Goal: Book appointment/travel/reservation

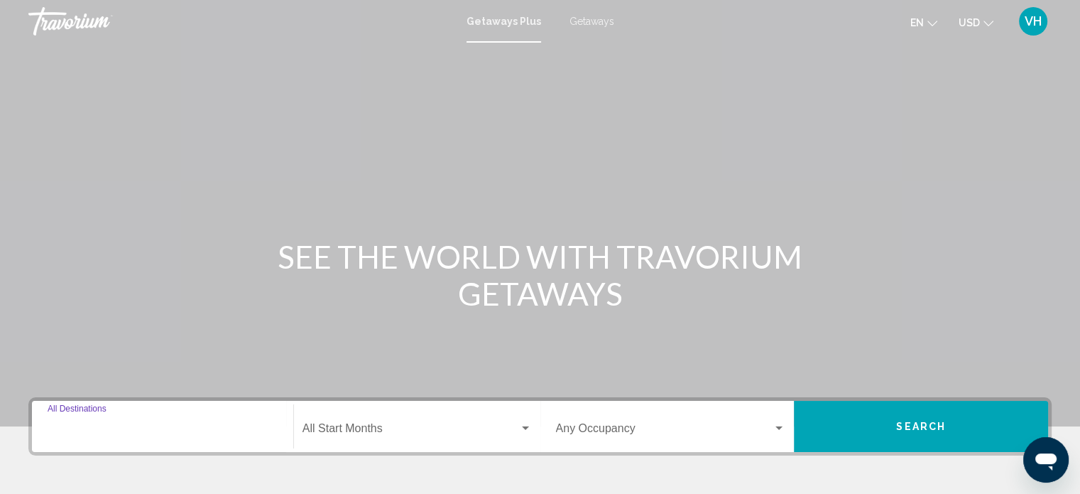
drag, startPoint x: 116, startPoint y: 449, endPoint x: 87, endPoint y: 426, distance: 36.4
drag, startPoint x: 87, startPoint y: 426, endPoint x: 484, endPoint y: 418, distance: 396.4
click at [484, 418] on div "Start Month All Start Months" at bounding box center [417, 426] width 229 height 45
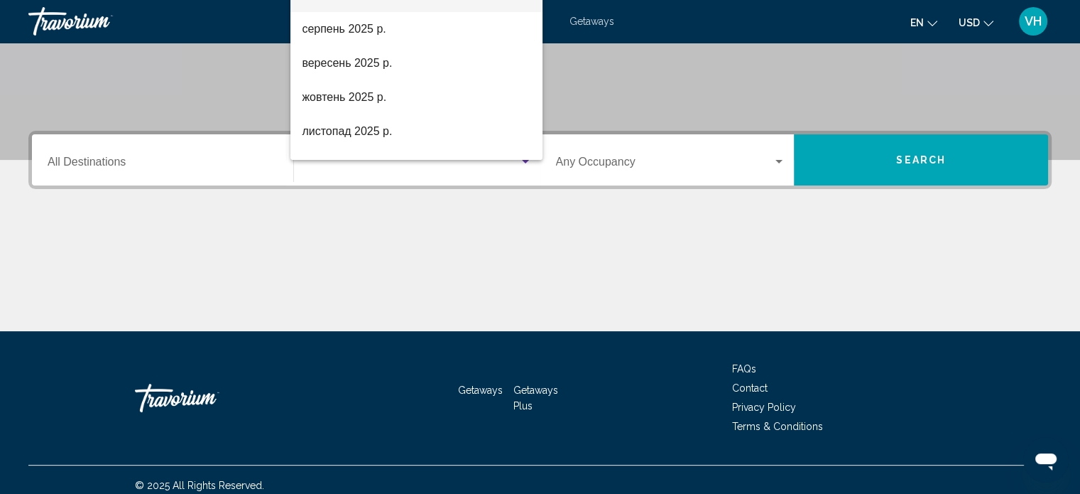
scroll to position [277, 0]
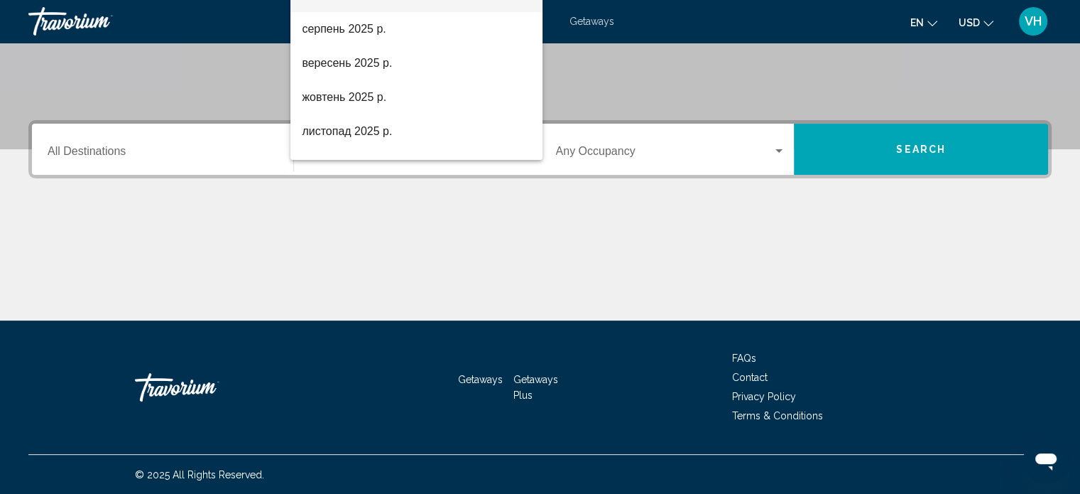
click at [91, 171] on div at bounding box center [540, 247] width 1080 height 494
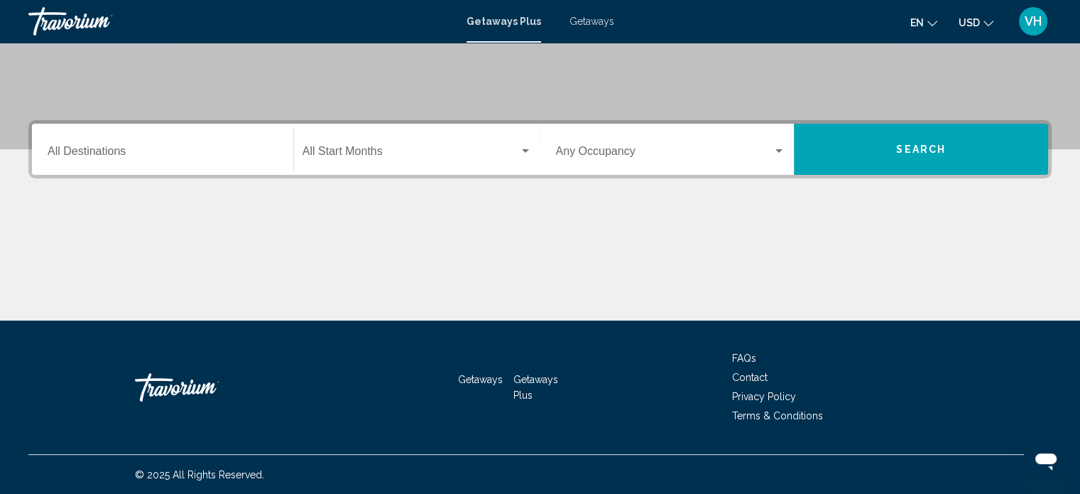
click at [66, 148] on input "Destination All Destinations" at bounding box center [163, 154] width 230 height 13
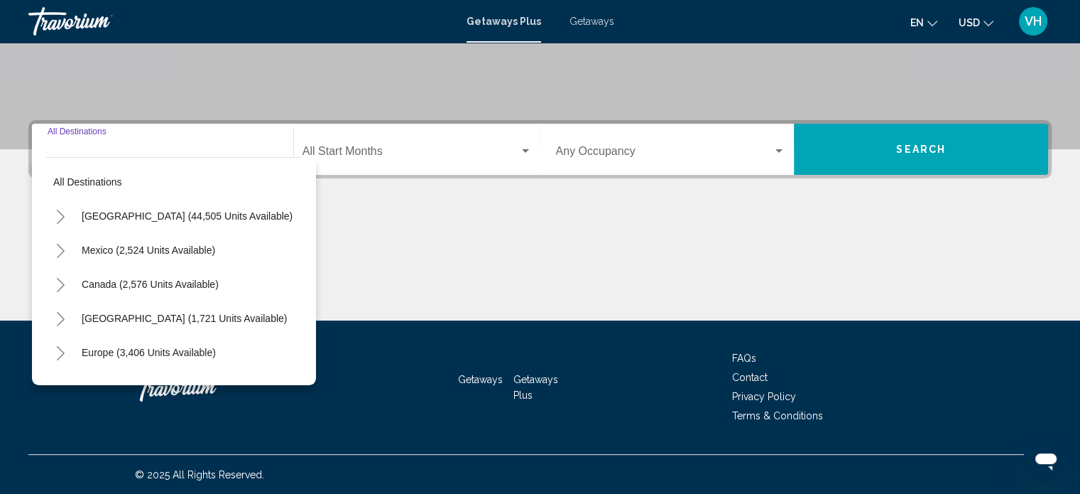
click at [65, 347] on icon "Toggle Europe (3,406 units available)" at bounding box center [60, 353] width 11 height 14
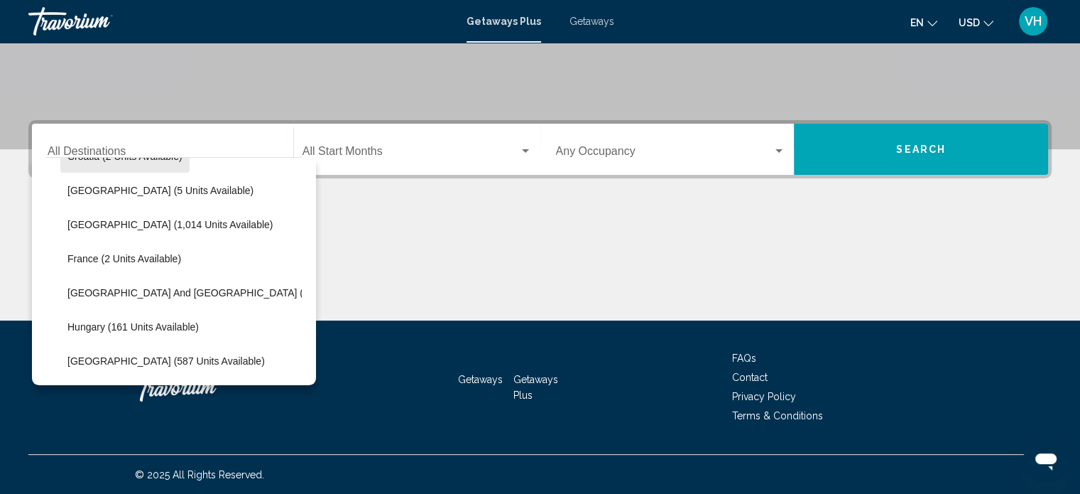
scroll to position [300, 0]
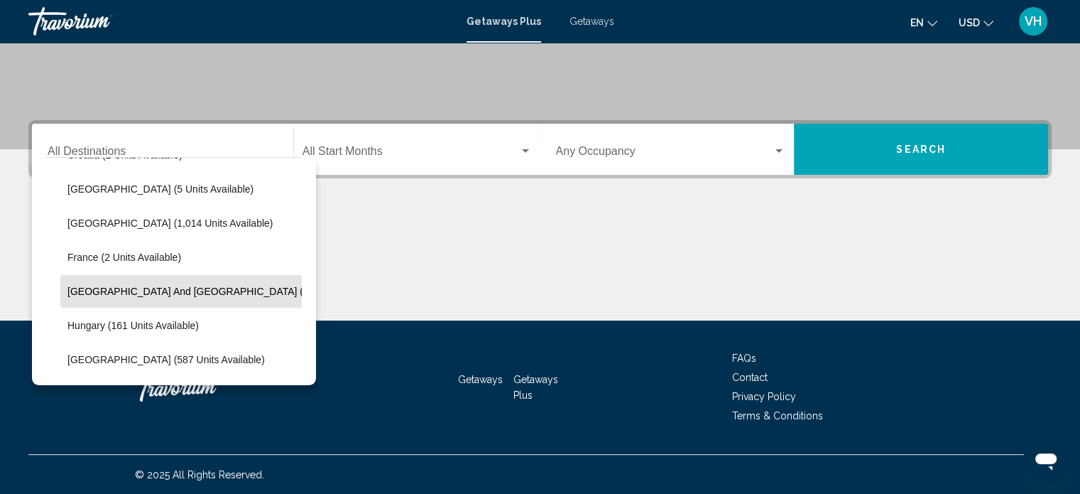
click at [144, 298] on button "[GEOGRAPHIC_DATA] and [GEOGRAPHIC_DATA] (2 units available)" at bounding box center [223, 291] width 327 height 33
type input "**********"
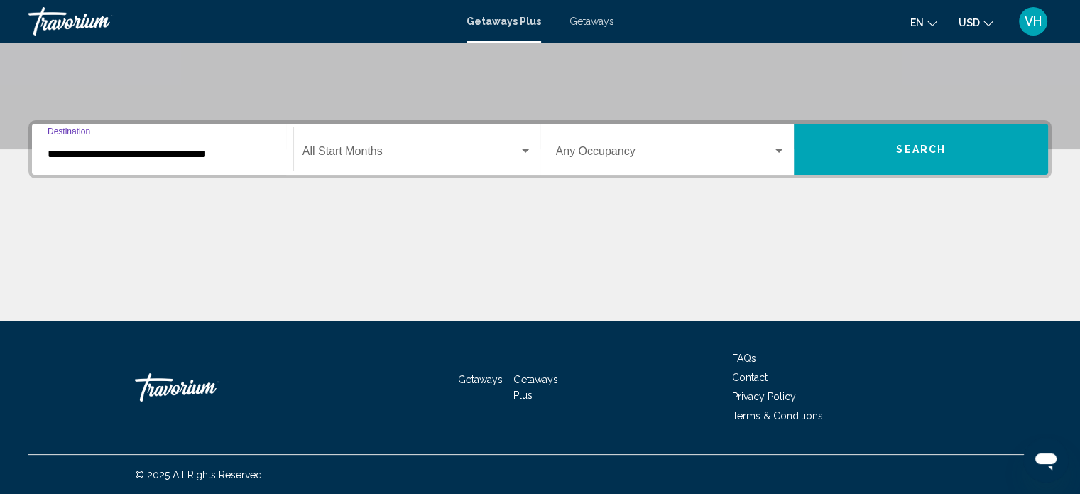
click at [477, 158] on span "Search widget" at bounding box center [411, 154] width 217 height 13
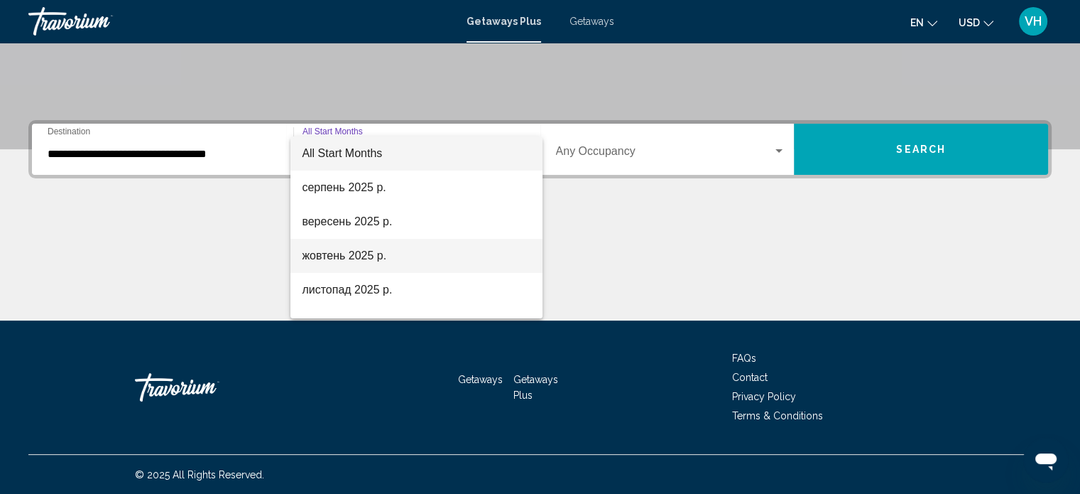
click at [398, 258] on span "жовтень 2025 р." at bounding box center [416, 256] width 229 height 34
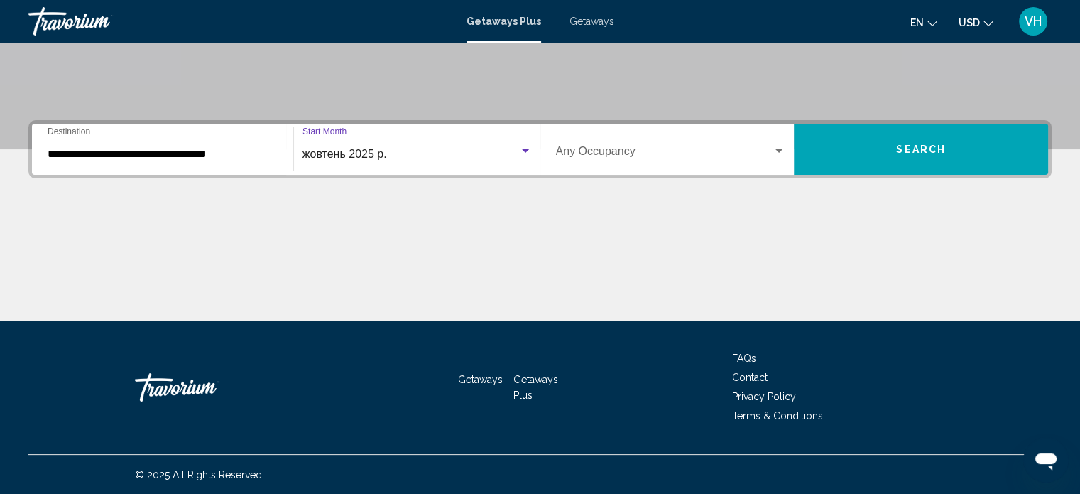
click at [474, 156] on div "жовтень 2025 р." at bounding box center [411, 154] width 217 height 13
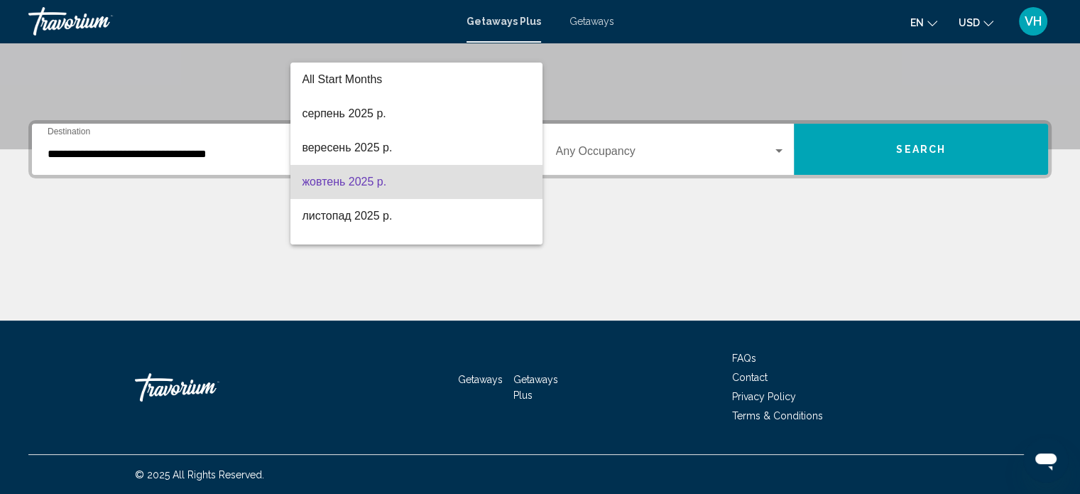
scroll to position [28, 0]
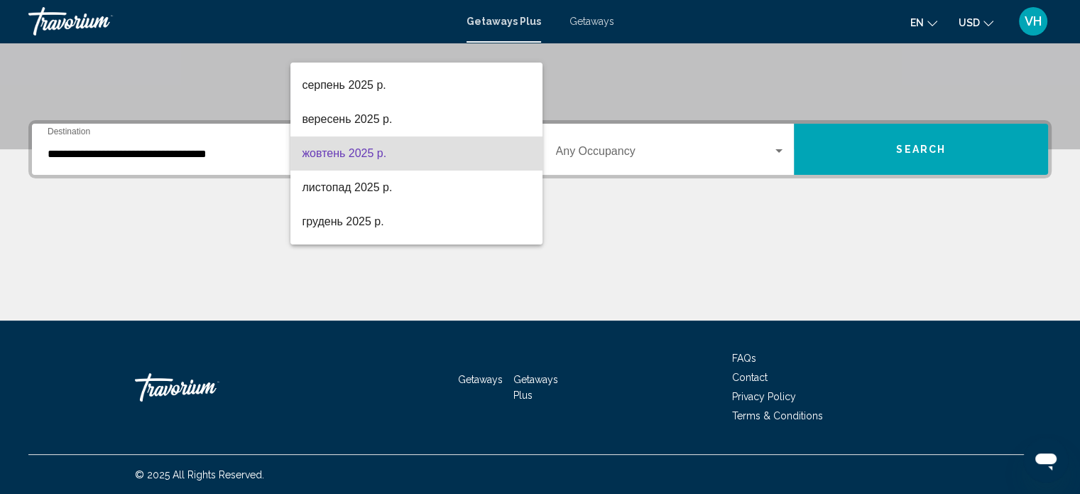
click at [460, 158] on span "жовтень 2025 р." at bounding box center [416, 153] width 229 height 34
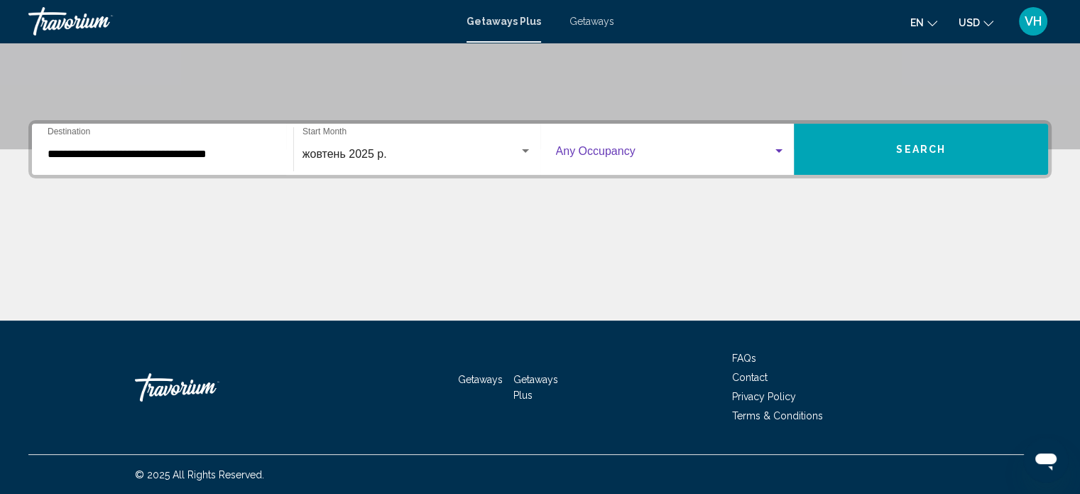
click at [718, 148] on span "Search widget" at bounding box center [664, 154] width 217 height 13
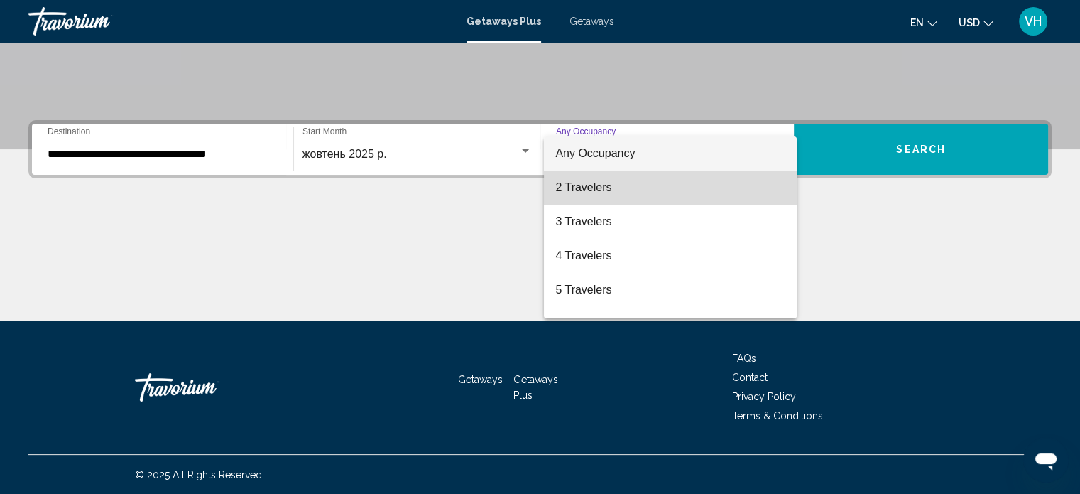
click at [687, 180] on span "2 Travelers" at bounding box center [670, 187] width 230 height 34
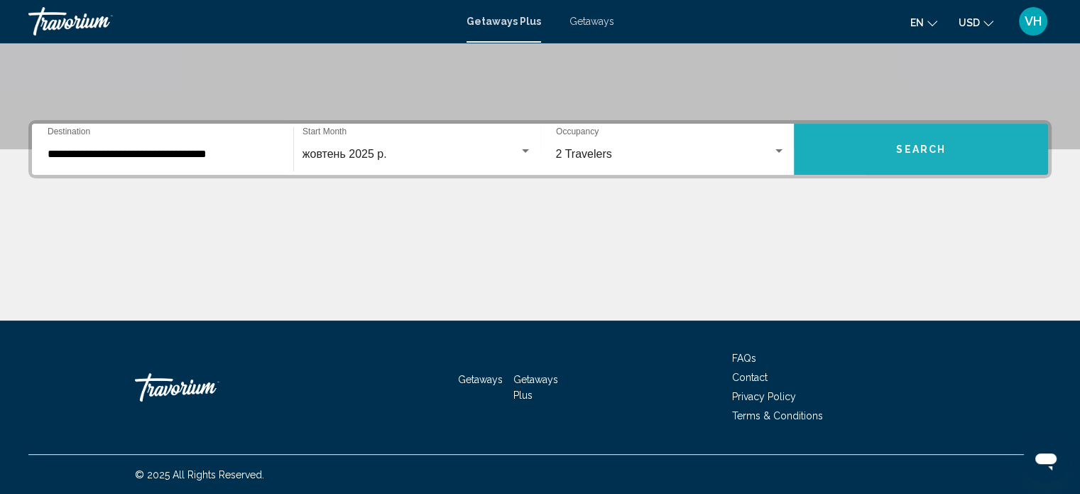
click at [869, 161] on button "Search" at bounding box center [921, 149] width 254 height 51
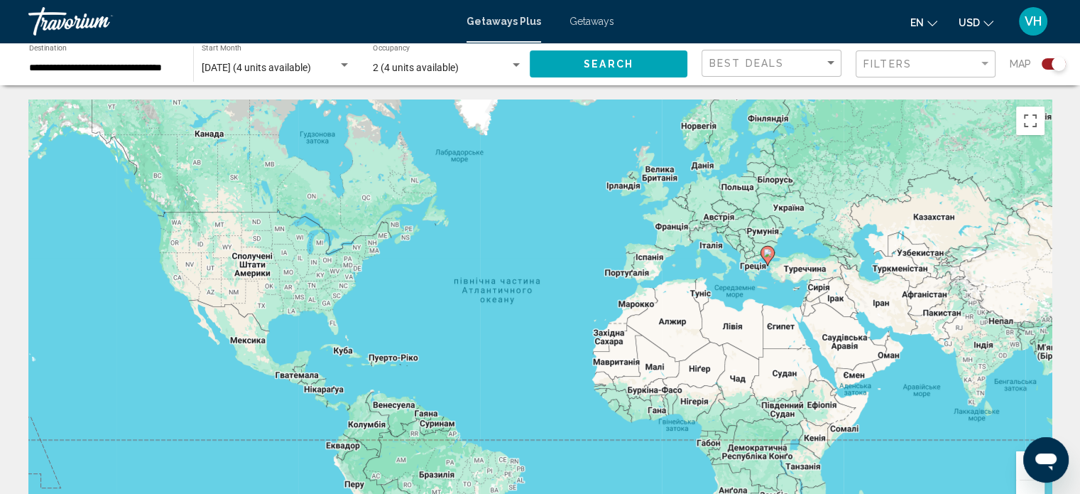
click at [1052, 67] on div "Search widget" at bounding box center [1059, 64] width 14 height 14
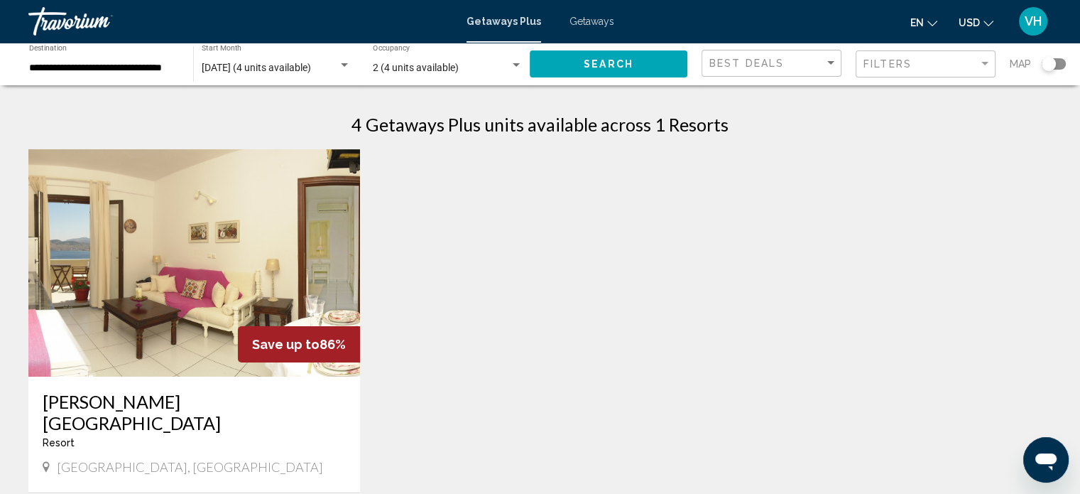
click at [420, 70] on span "2 (4 units available)" at bounding box center [416, 67] width 86 height 11
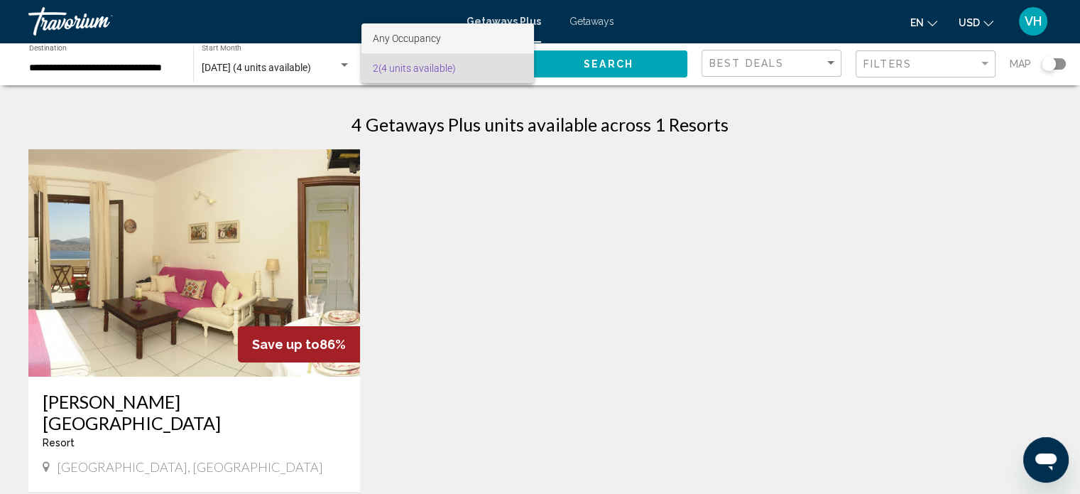
click at [415, 40] on span "Any Occupancy" at bounding box center [407, 38] width 68 height 11
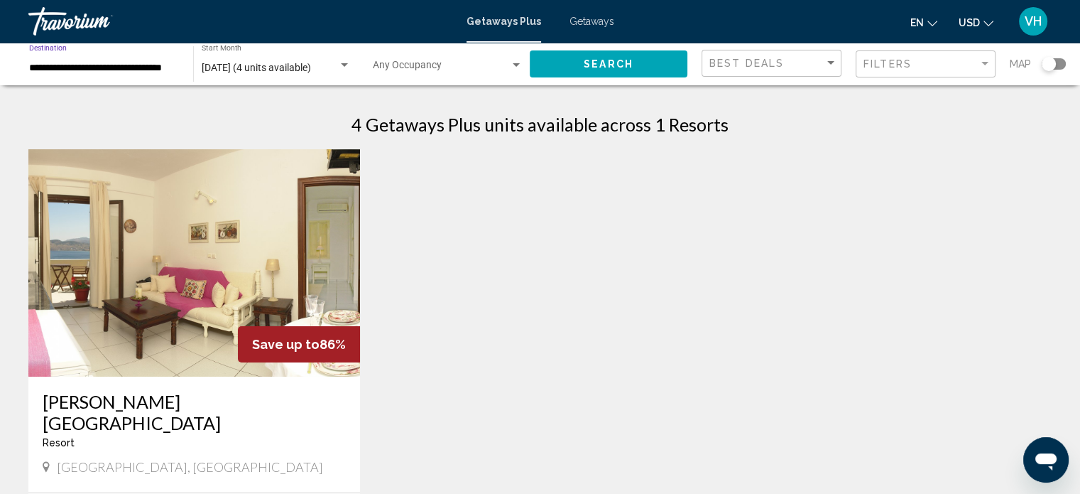
click at [175, 67] on input "**********" at bounding box center [104, 67] width 150 height 11
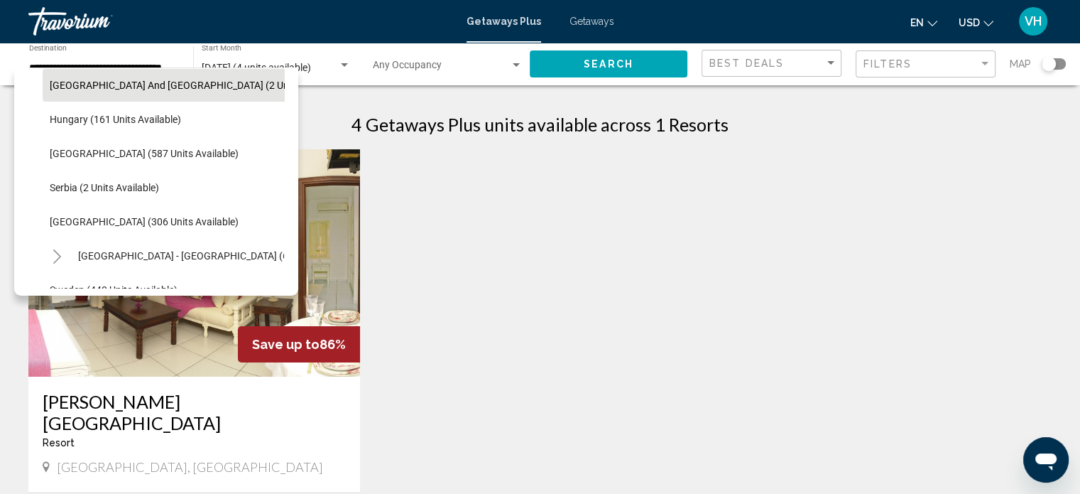
scroll to position [403, 0]
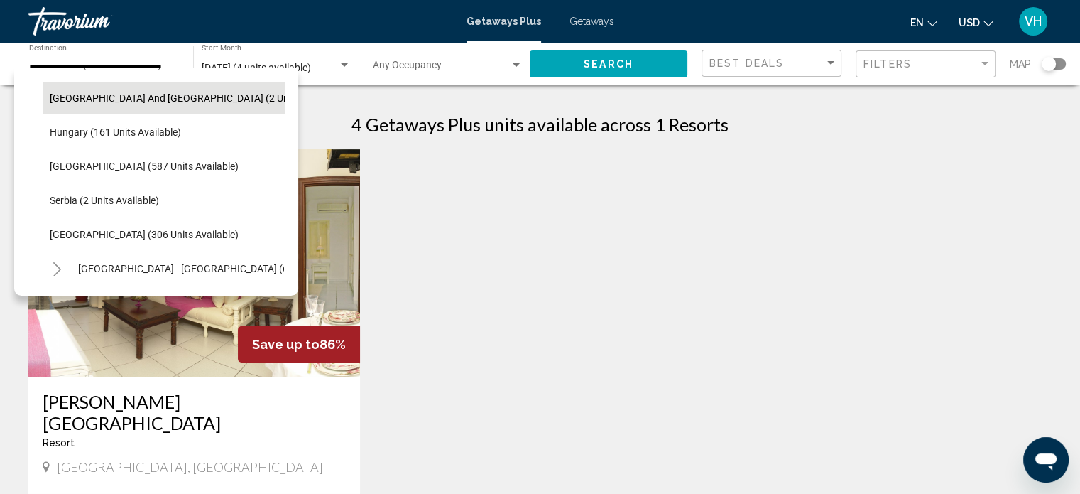
click at [173, 159] on li "[GEOGRAPHIC_DATA] (587 units available)" at bounding box center [163, 166] width 241 height 34
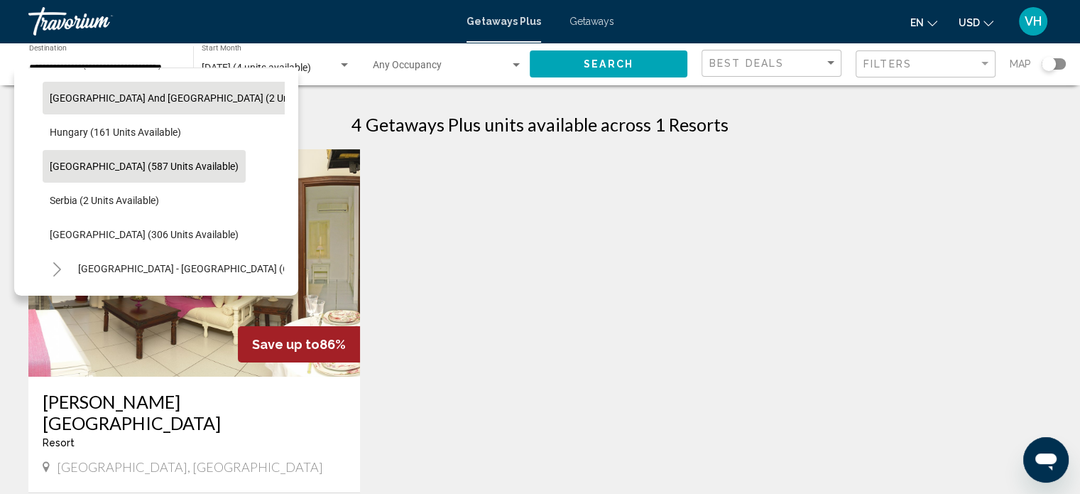
click at [142, 168] on span "[GEOGRAPHIC_DATA] (587 units available)" at bounding box center [144, 165] width 189 height 11
type input "**********"
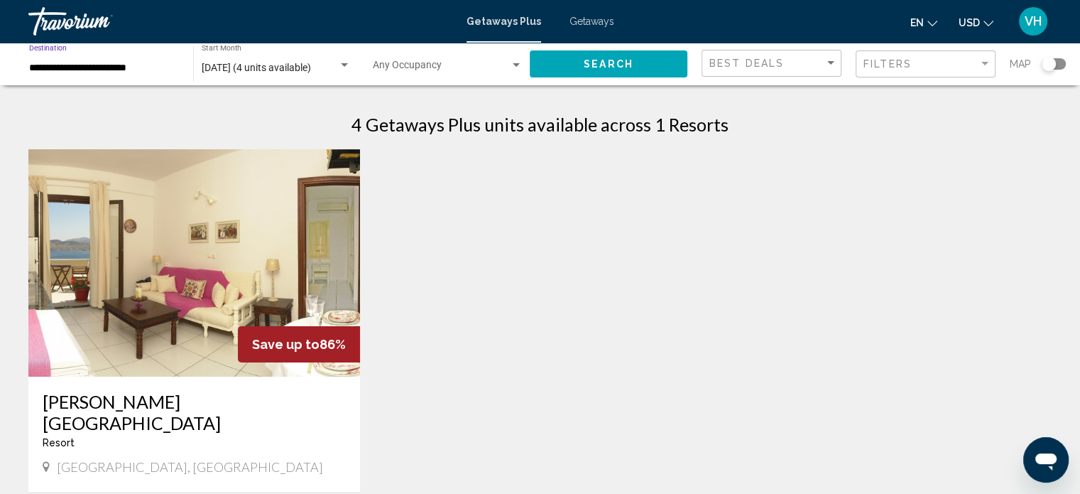
click at [597, 62] on span "Search" at bounding box center [609, 64] width 50 height 11
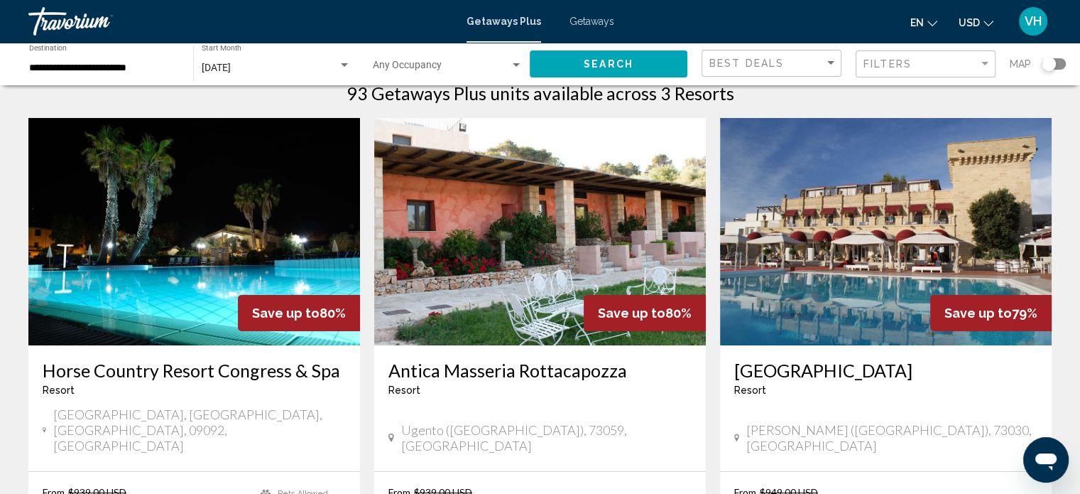
scroll to position [31, 0]
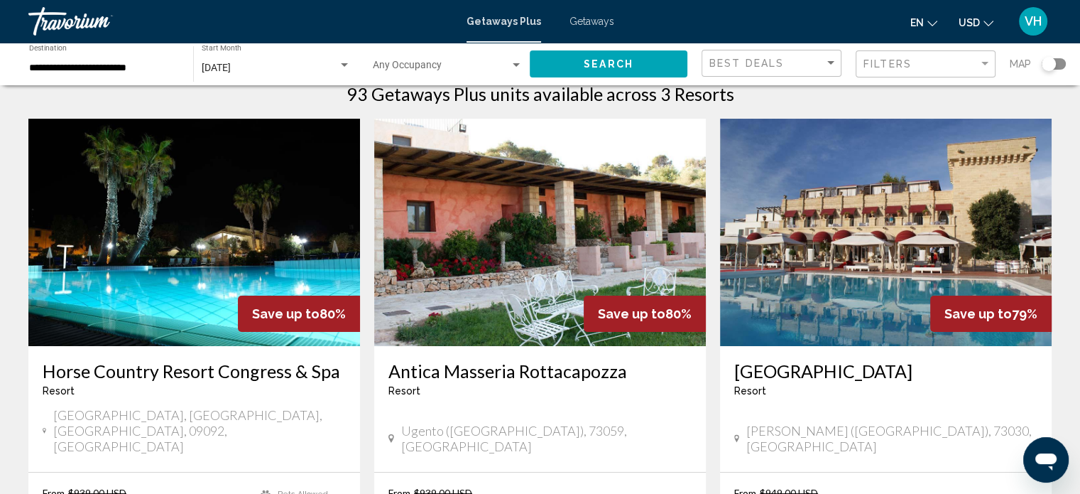
click at [80, 28] on div "Travorium" at bounding box center [99, 21] width 142 height 28
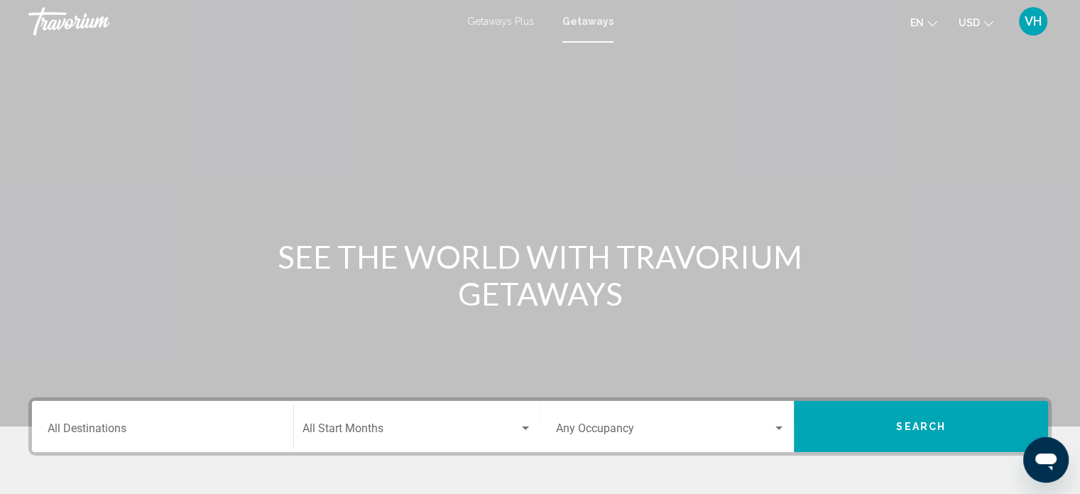
click at [517, 21] on span "Getaways Plus" at bounding box center [500, 21] width 67 height 11
click at [583, 33] on div "Getaways Plus Getaways en English Español Français Italiano Português русский U…" at bounding box center [540, 21] width 1080 height 30
click at [591, 25] on span "Getaways" at bounding box center [592, 21] width 45 height 11
click at [156, 420] on div "Destination All Destinations" at bounding box center [163, 426] width 230 height 45
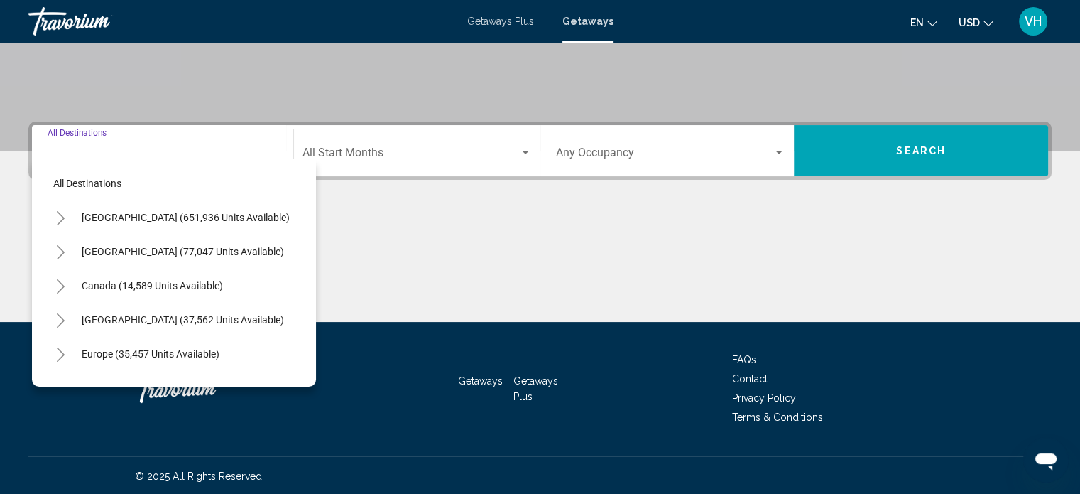
scroll to position [277, 0]
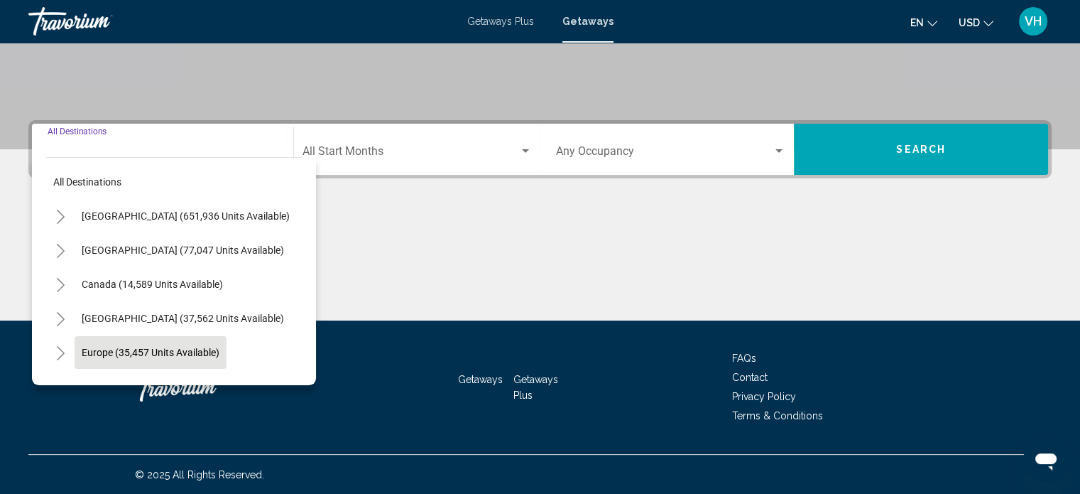
click at [122, 349] on span "Europe (35,457 units available)" at bounding box center [151, 352] width 138 height 11
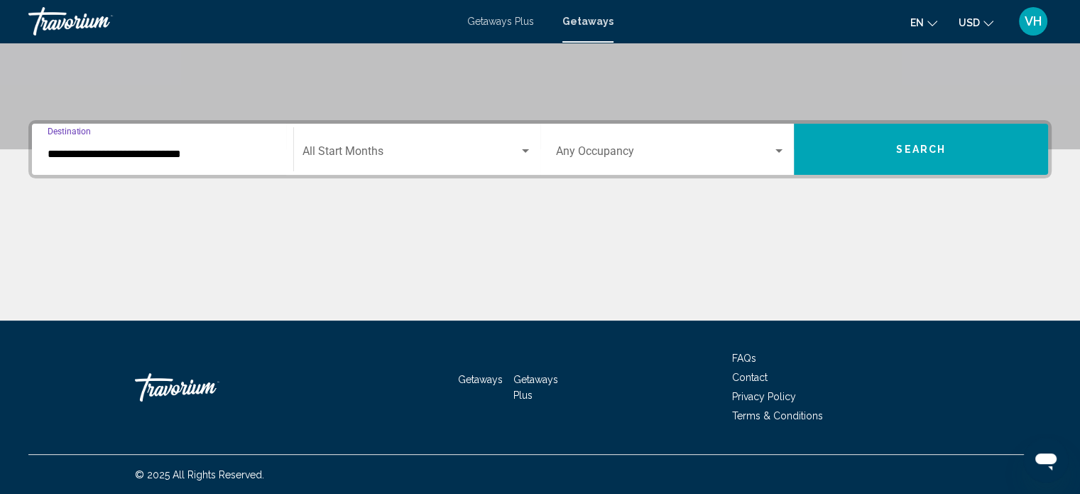
click at [241, 157] on input "**********" at bounding box center [163, 154] width 230 height 13
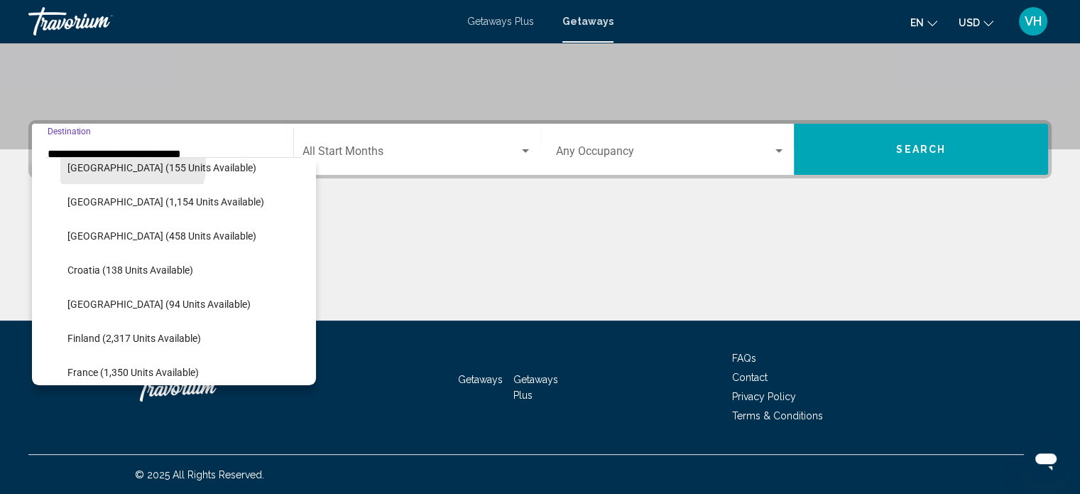
scroll to position [233, 0]
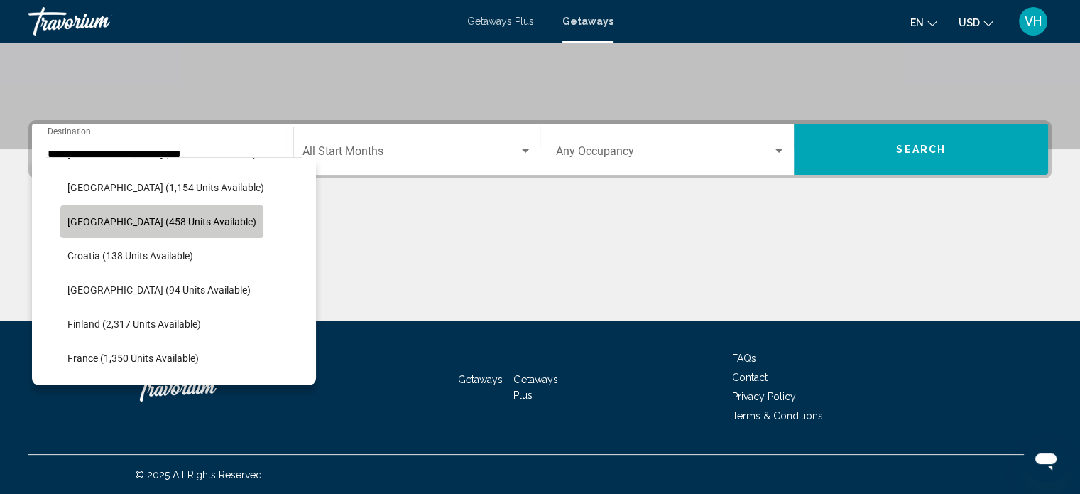
click at [165, 232] on button "[GEOGRAPHIC_DATA] (458 units available)" at bounding box center [161, 221] width 203 height 33
type input "**********"
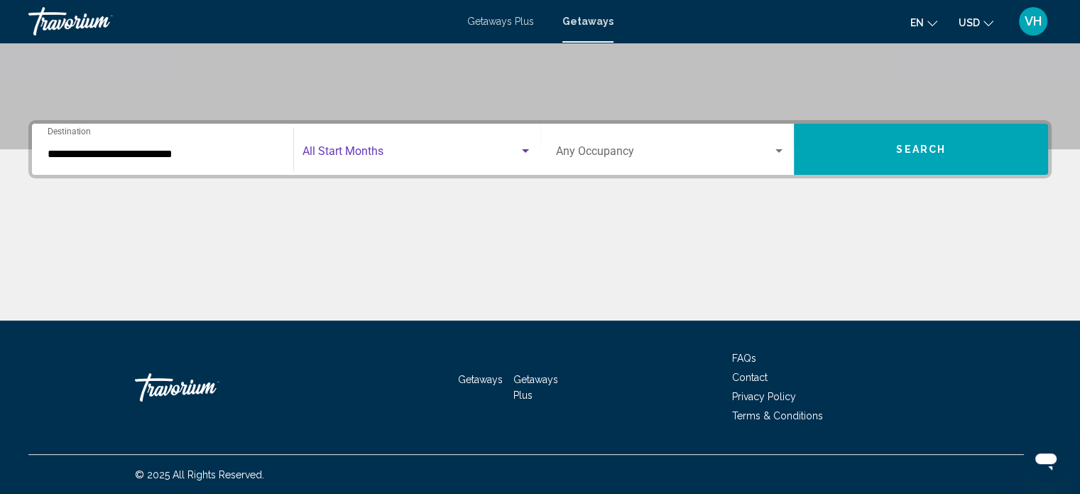
click at [383, 151] on span "Search widget" at bounding box center [411, 154] width 217 height 13
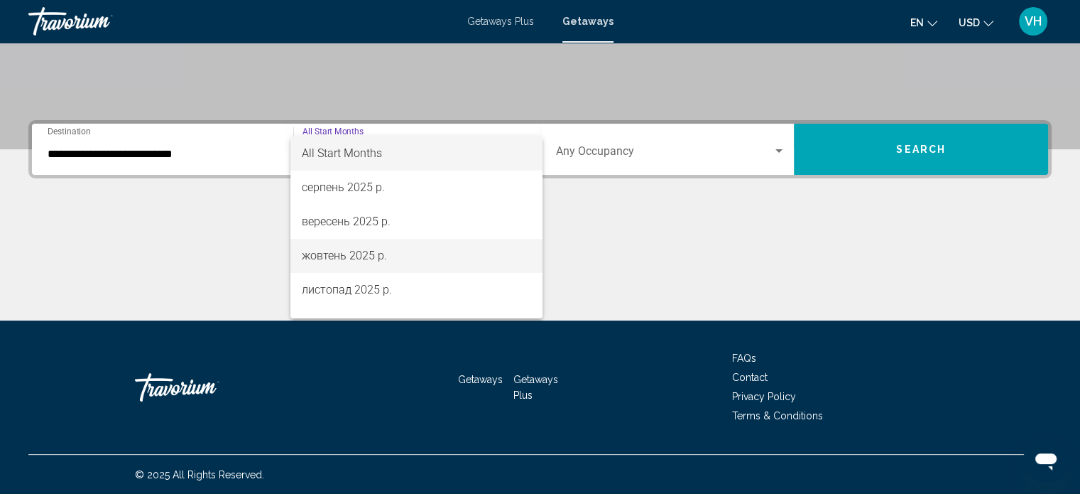
click at [383, 249] on span "жовтень 2025 р." at bounding box center [416, 256] width 229 height 34
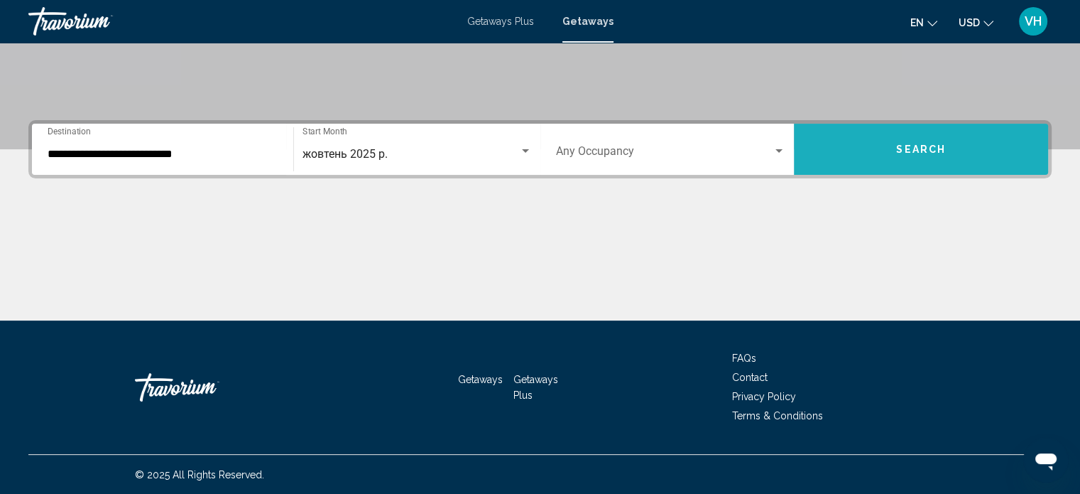
click at [915, 146] on span "Search" at bounding box center [921, 149] width 50 height 11
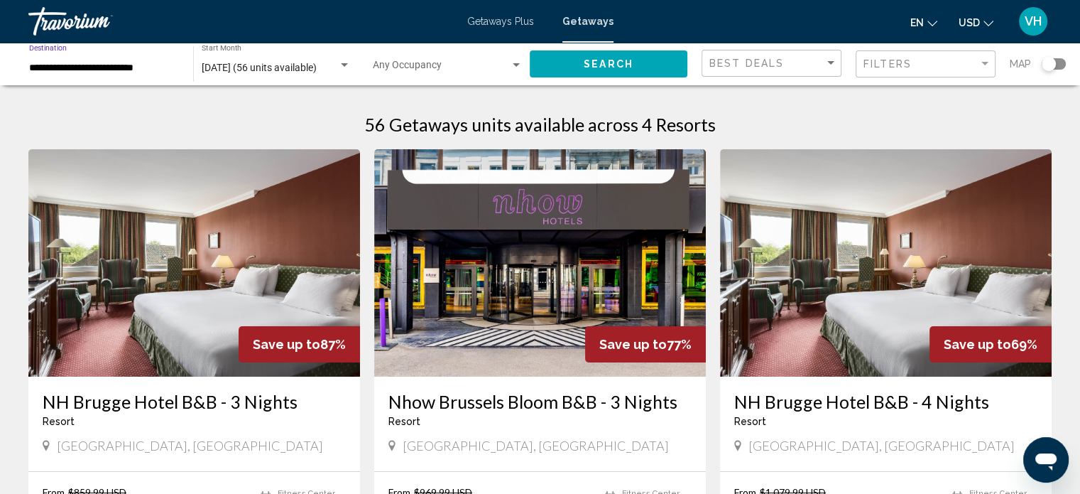
click at [88, 72] on input "**********" at bounding box center [104, 67] width 150 height 11
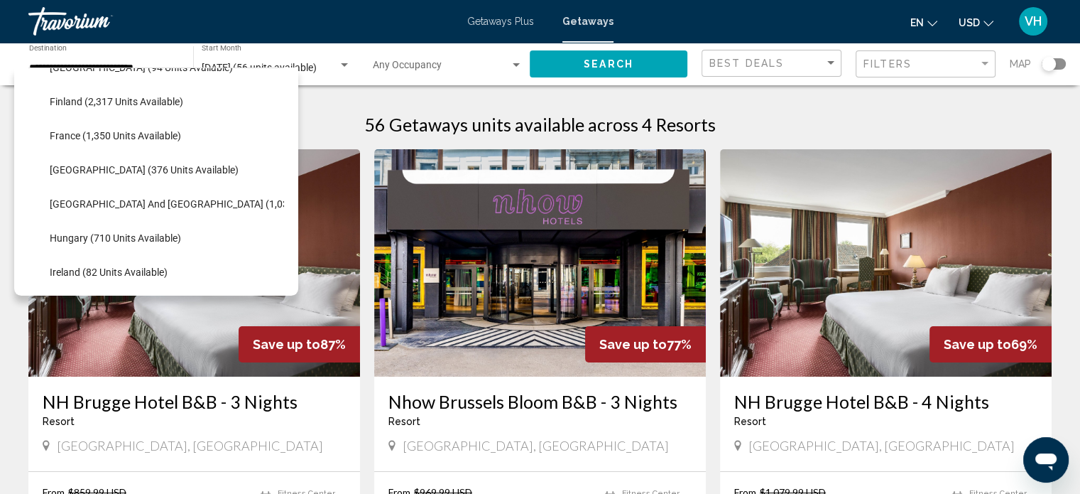
scroll to position [366, 0]
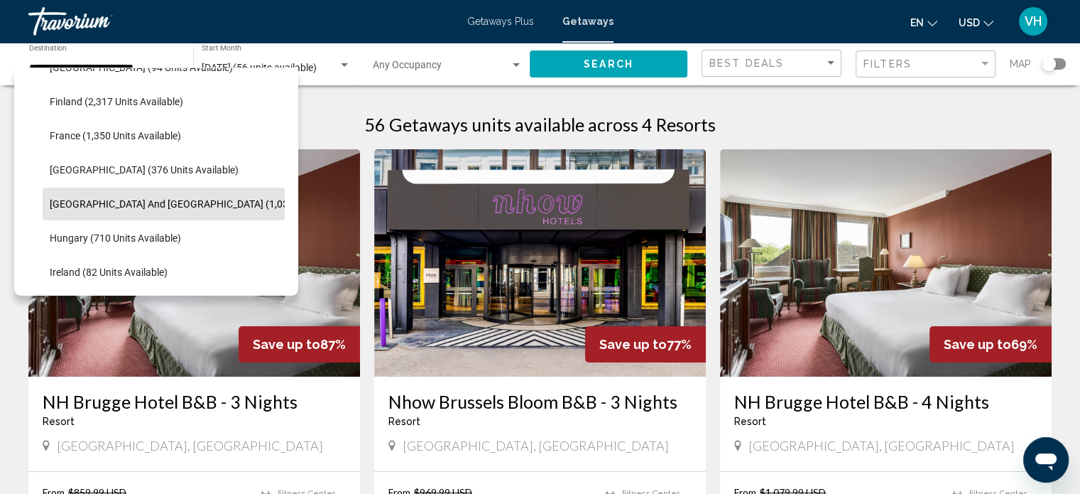
click at [158, 205] on span "[GEOGRAPHIC_DATA] and [GEOGRAPHIC_DATA] (1,030 units available)" at bounding box center [207, 203] width 315 height 11
type input "**********"
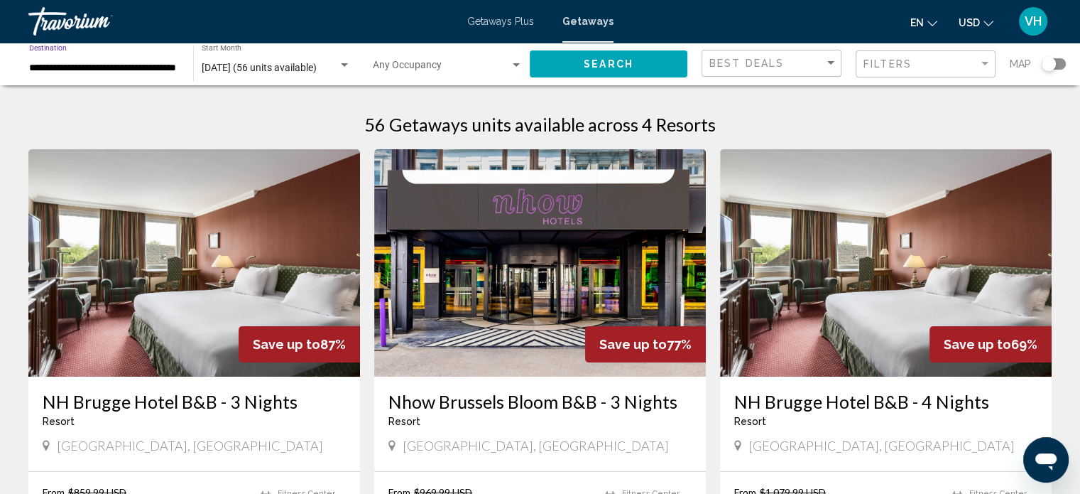
click at [562, 76] on button "Search" at bounding box center [609, 63] width 158 height 26
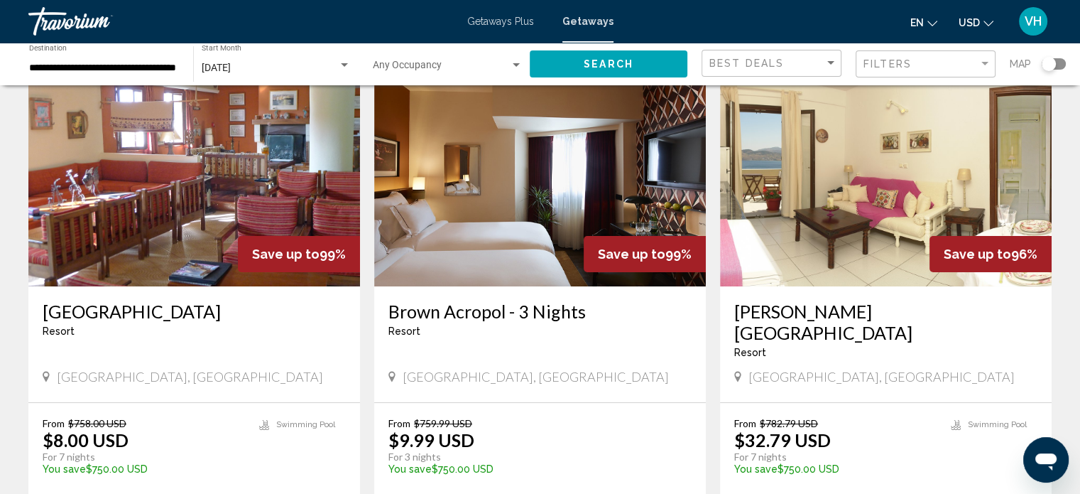
scroll to position [92, 0]
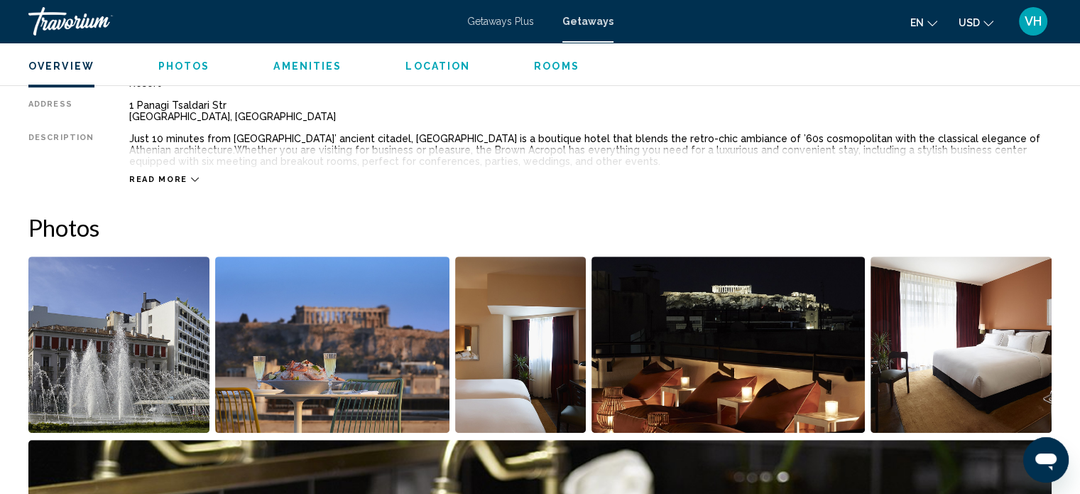
scroll to position [500, 0]
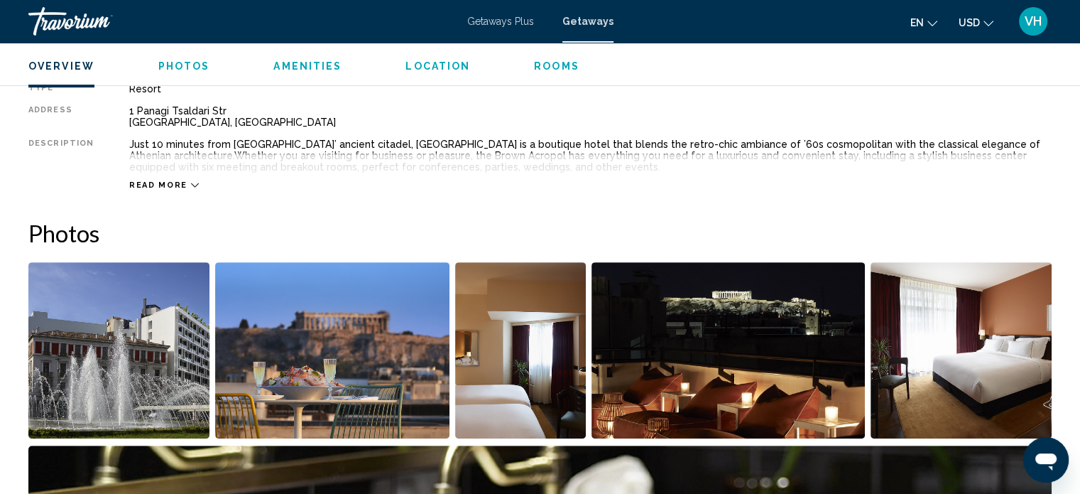
click at [174, 185] on span "Read more" at bounding box center [158, 184] width 58 height 9
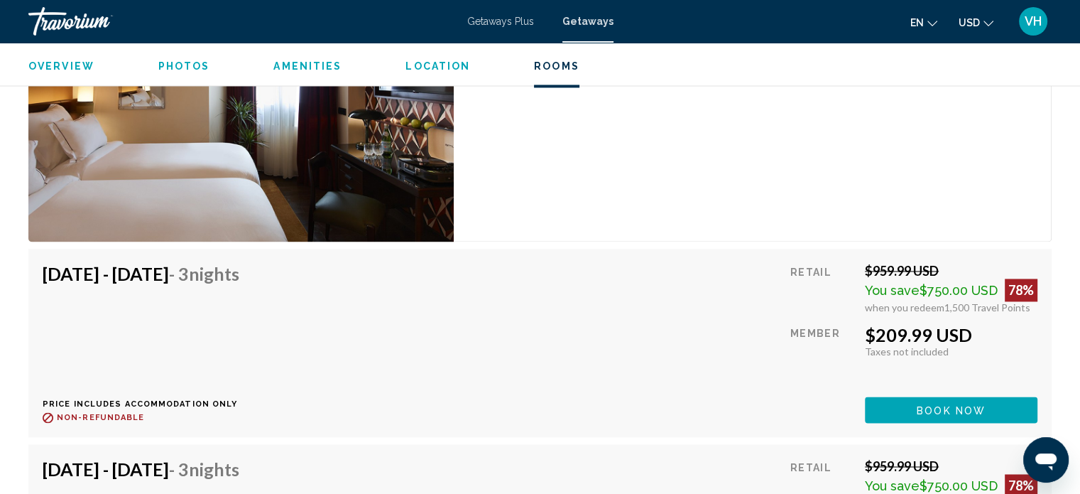
scroll to position [2189, 0]
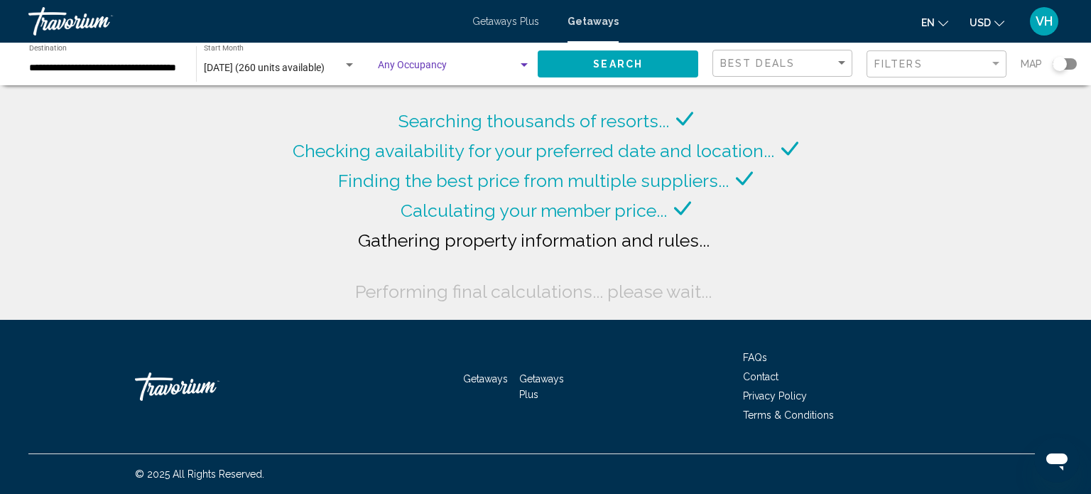
click at [443, 72] on span "Search widget" at bounding box center [448, 67] width 140 height 11
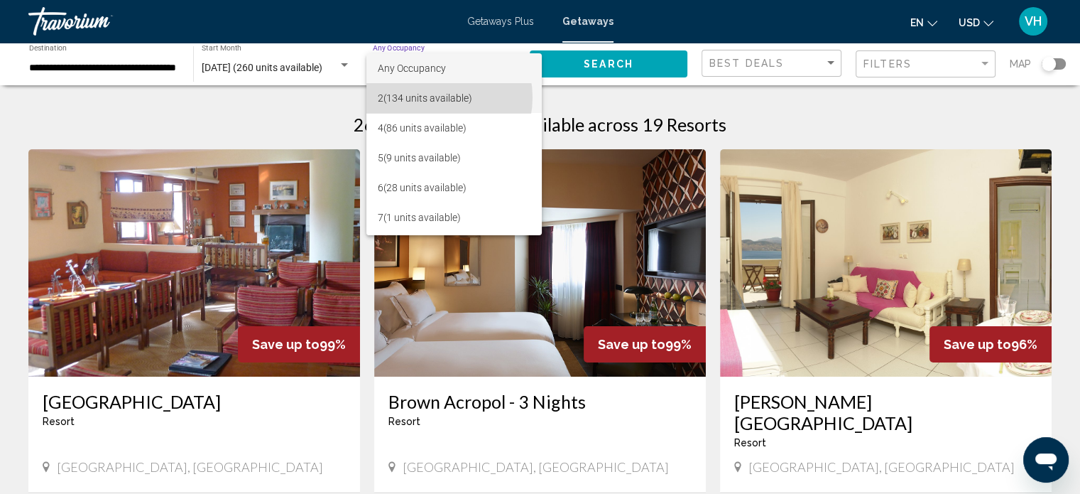
click at [437, 97] on span "2 (134 units available)" at bounding box center [454, 98] width 153 height 30
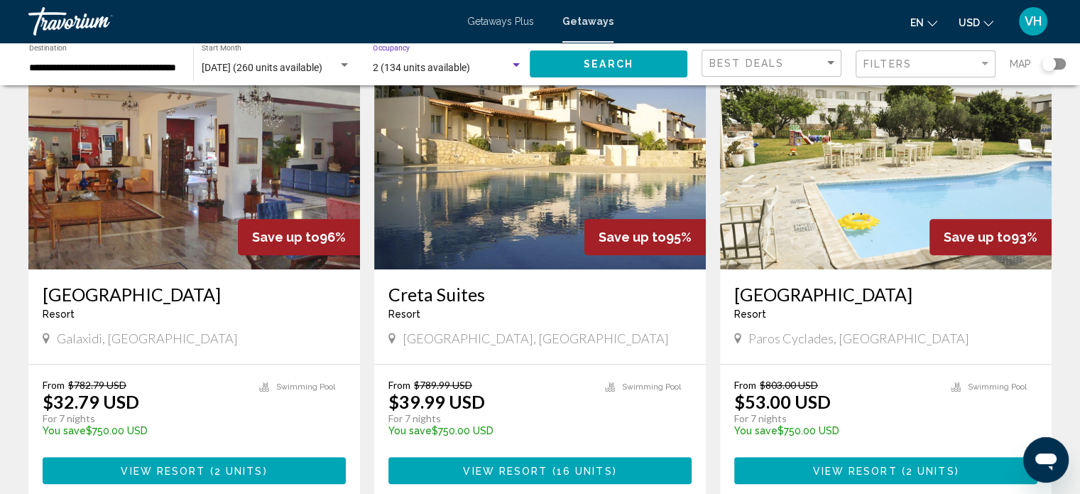
scroll to position [606, 0]
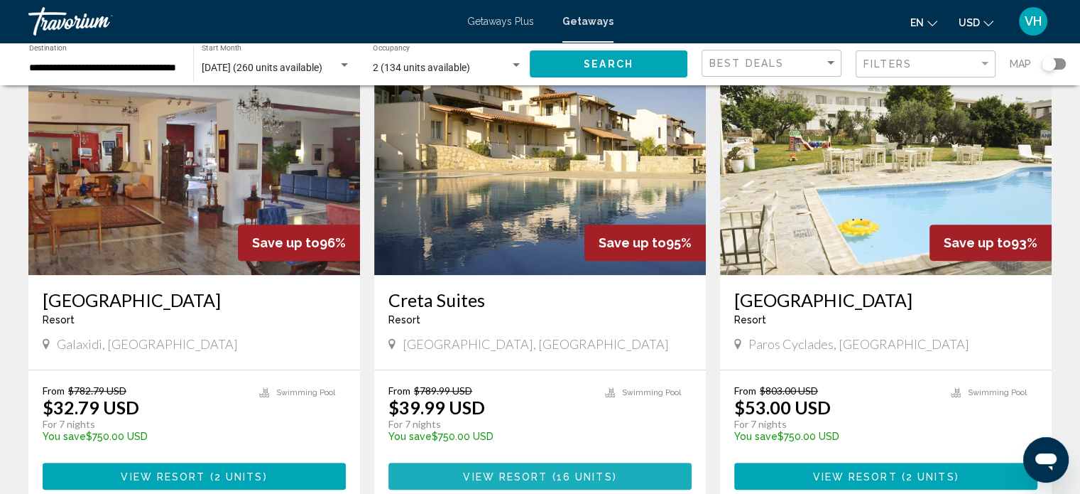
click at [494, 471] on span "View Resort" at bounding box center [505, 476] width 85 height 11
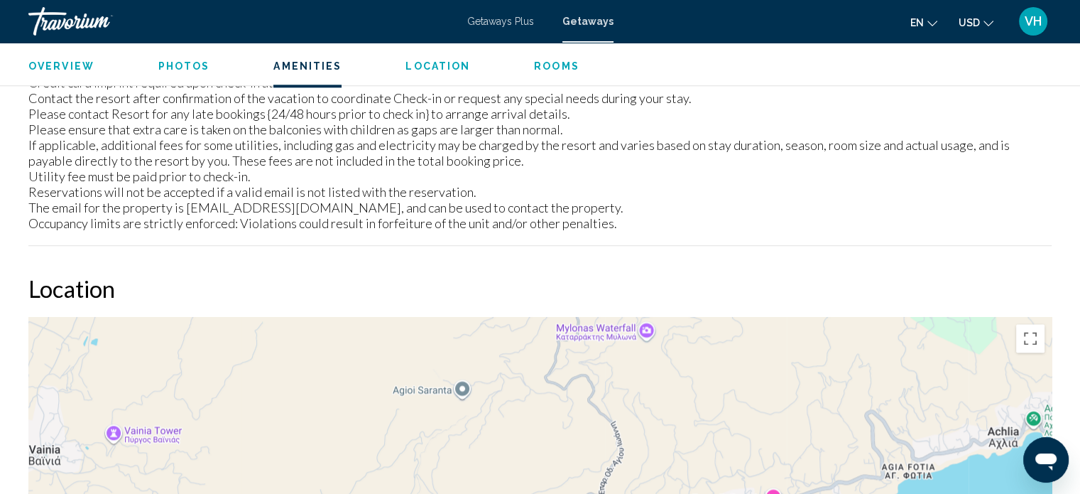
scroll to position [1500, 0]
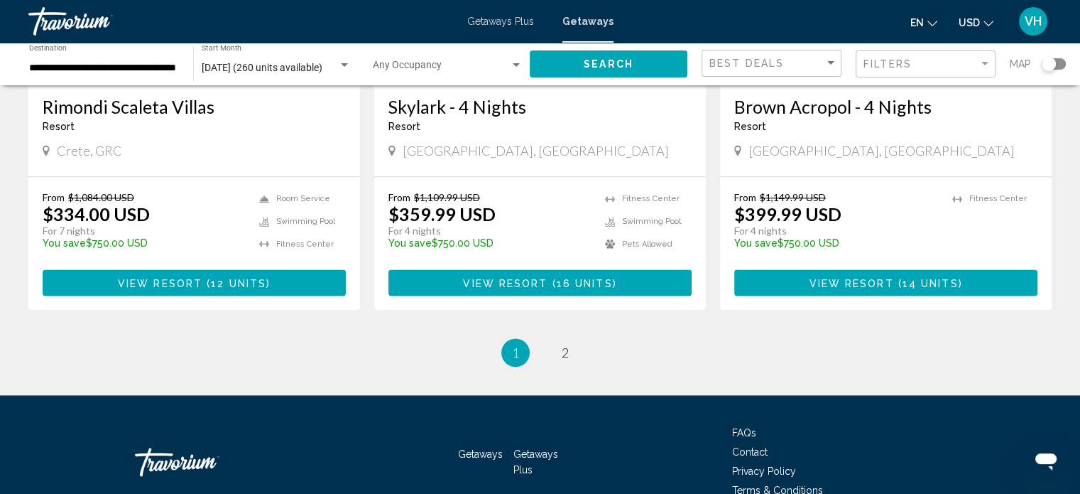
scroll to position [1773, 0]
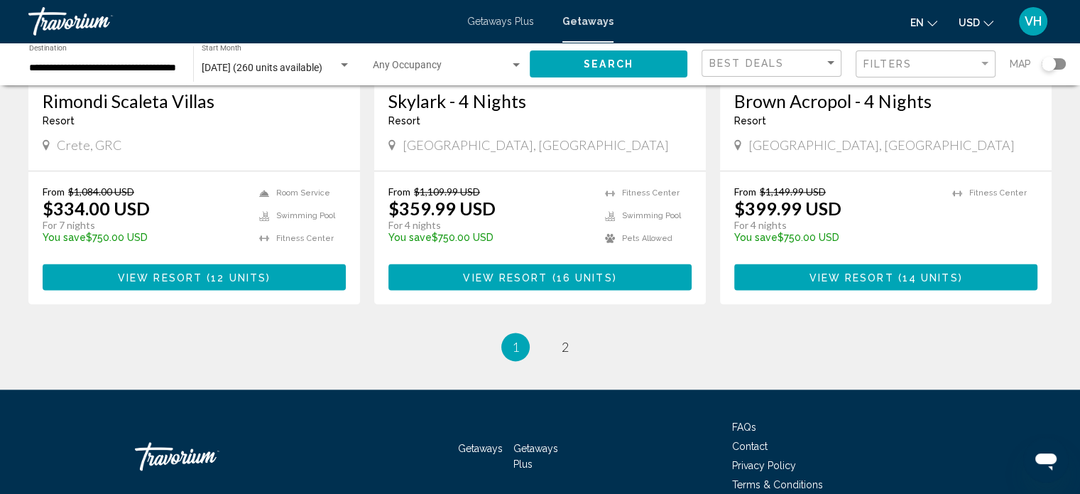
click at [61, 16] on div "Travorium" at bounding box center [99, 21] width 142 height 28
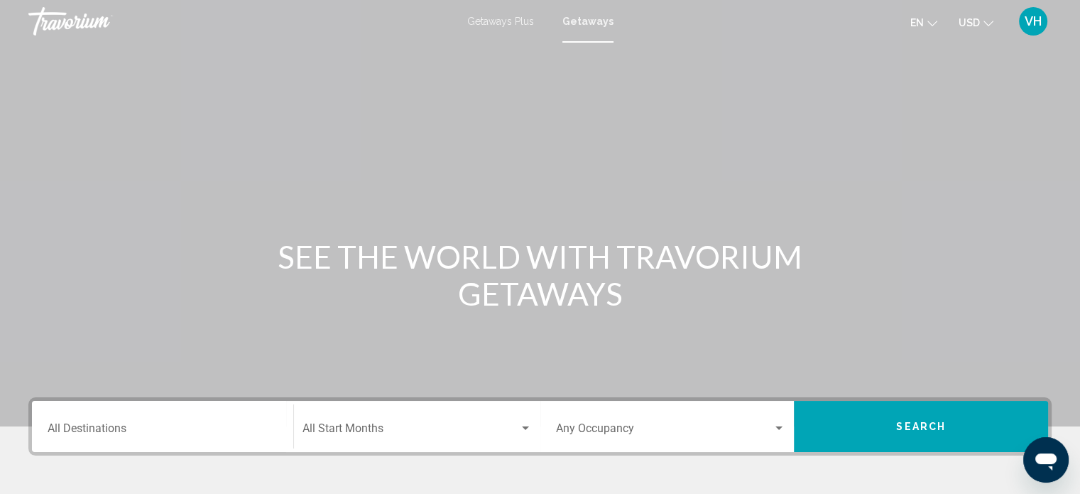
click at [99, 16] on div "Travorium" at bounding box center [99, 21] width 142 height 28
